Goal: Book appointment/travel/reservation

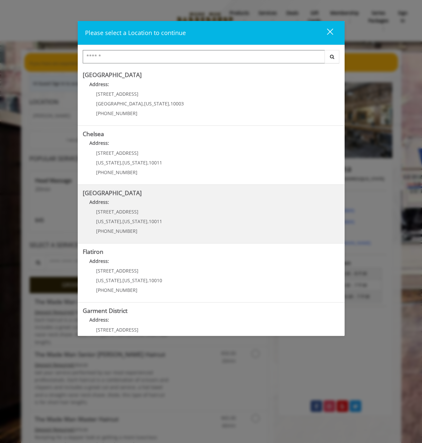
scroll to position [29, 0]
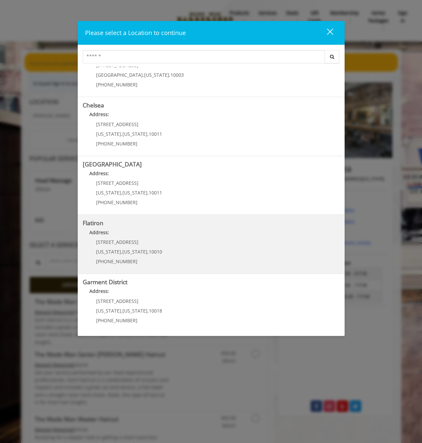
click at [210, 240] on "Flatiron Address: [STREET_ADDRESS][US_STATE][US_STATE] (917) 475-1765" at bounding box center [211, 244] width 257 height 49
